Goal: Task Accomplishment & Management: Use online tool/utility

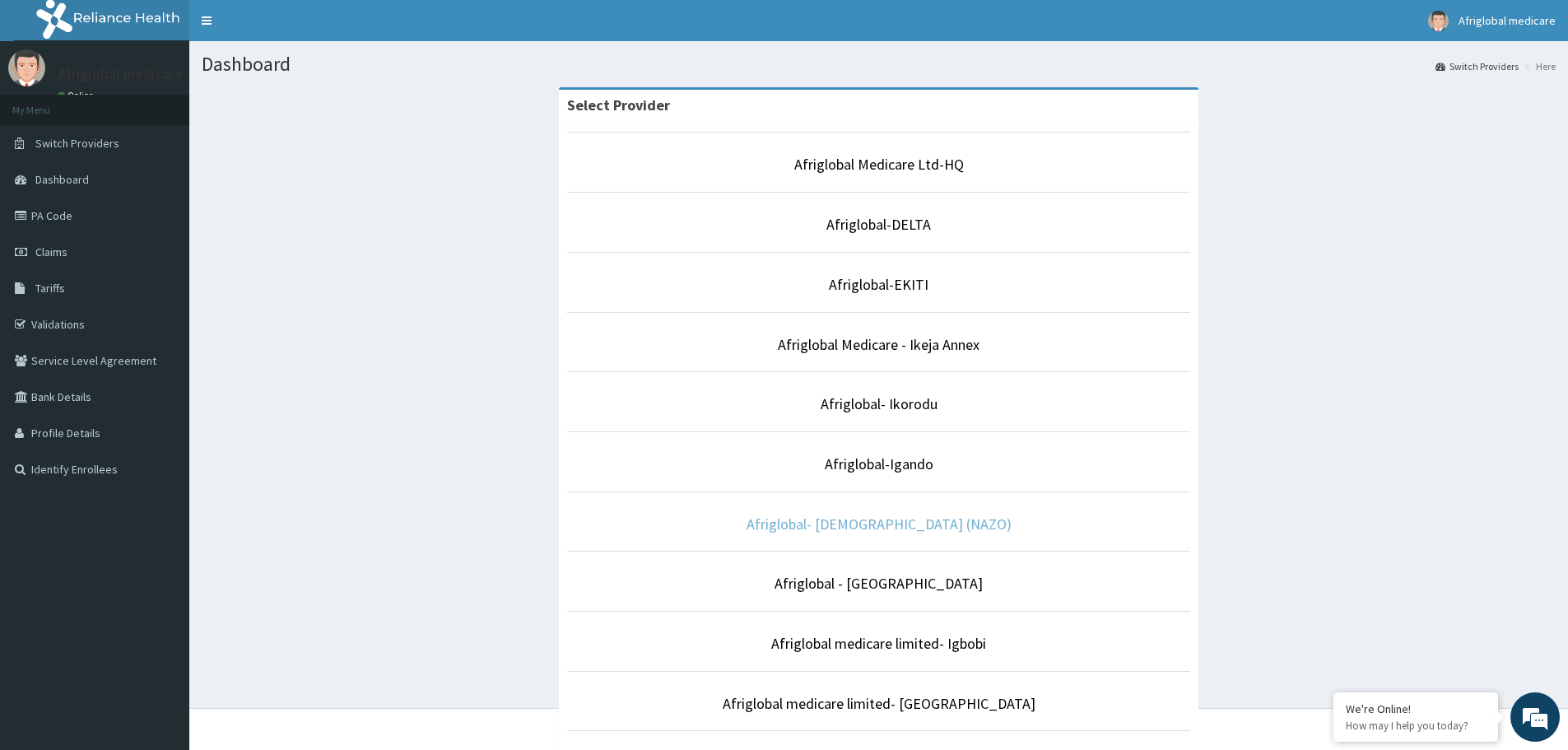
click at [924, 523] on link "Afriglobal- [DEMOGRAPHIC_DATA] (NAZO)" at bounding box center [879, 524] width 265 height 19
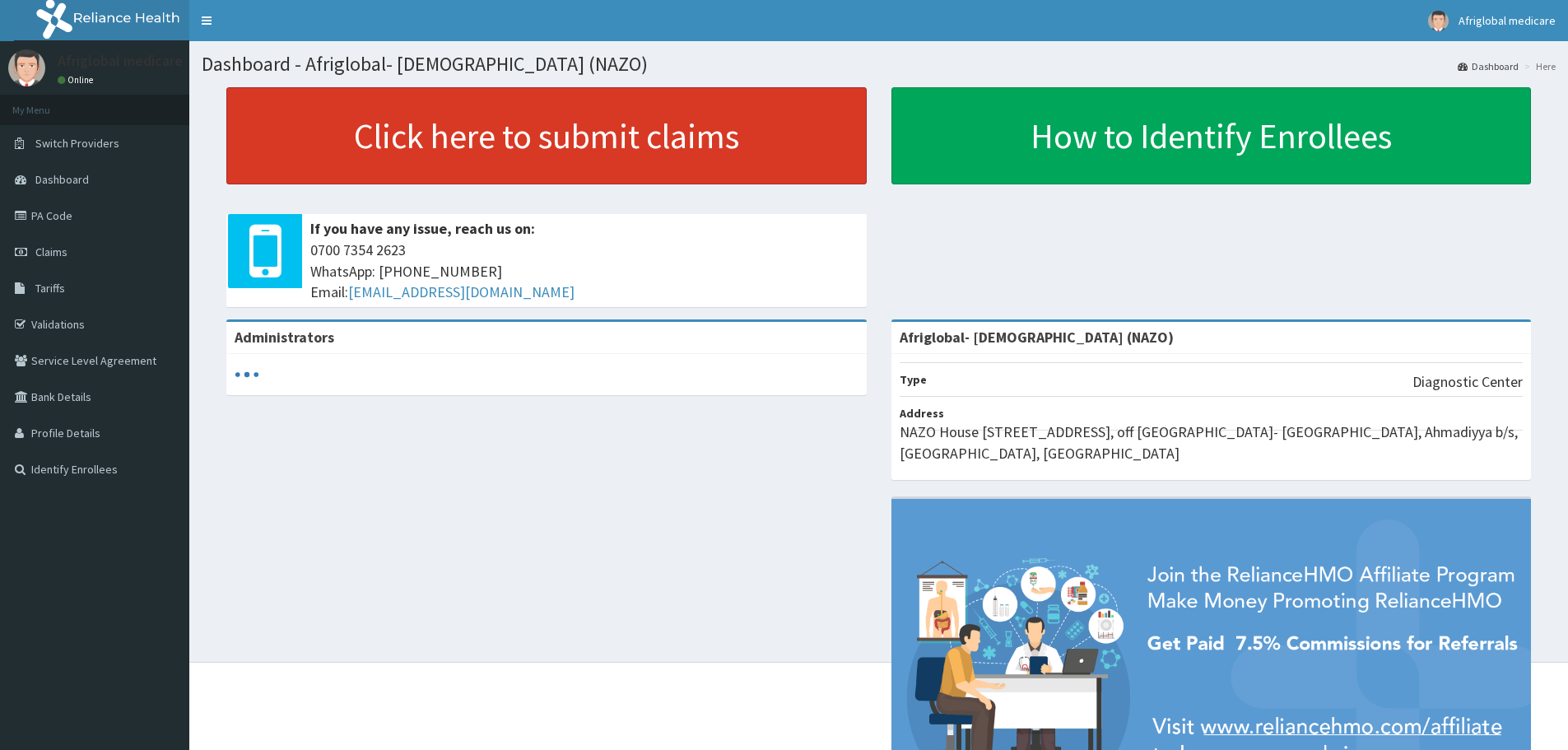
click at [489, 134] on link "Click here to submit claims" at bounding box center [545, 136] width 640 height 97
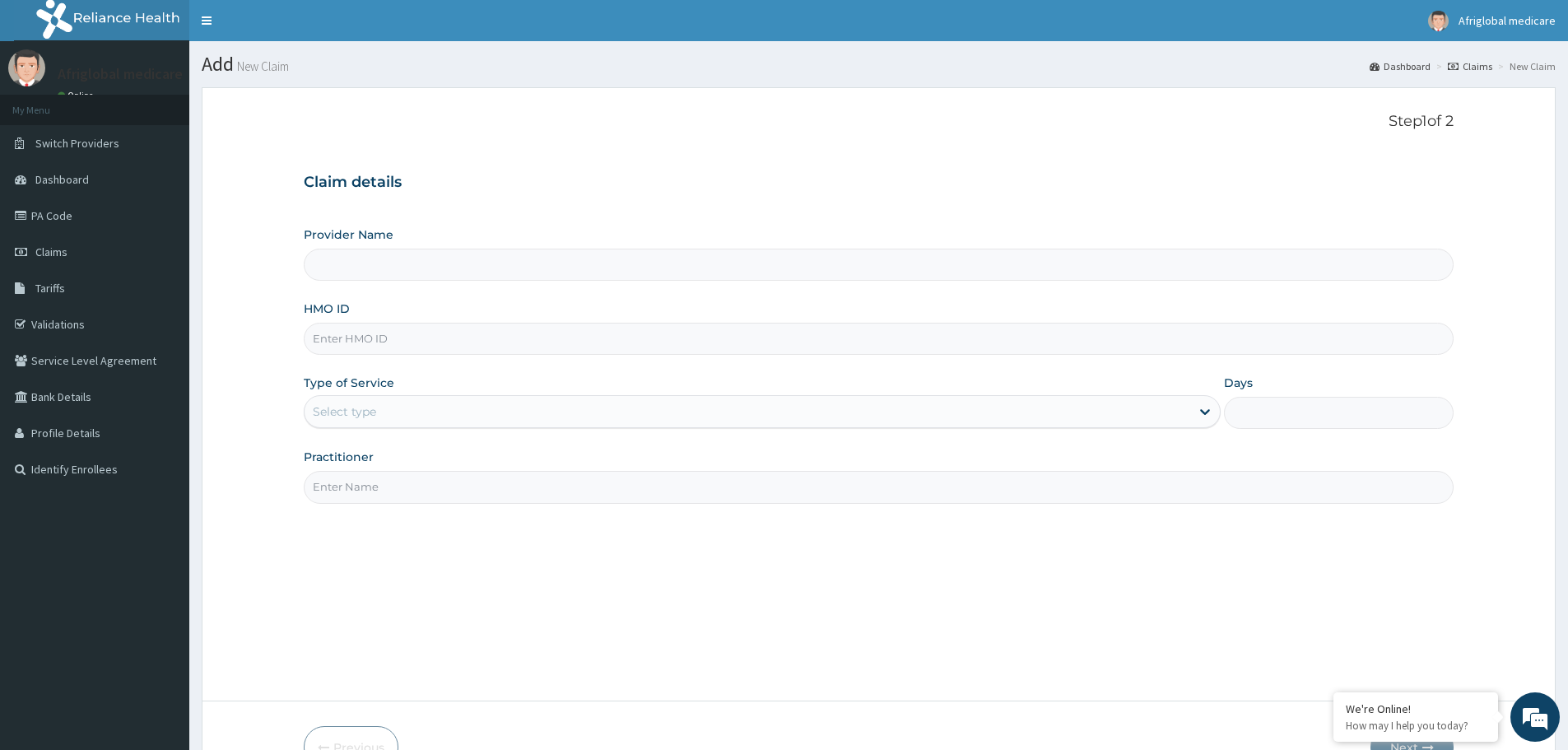
type input "Afriglobal- [DEMOGRAPHIC_DATA] (NAZO)"
click at [48, 214] on link "PA Code" at bounding box center [95, 215] width 189 height 36
